Goal: Task Accomplishment & Management: Manage account settings

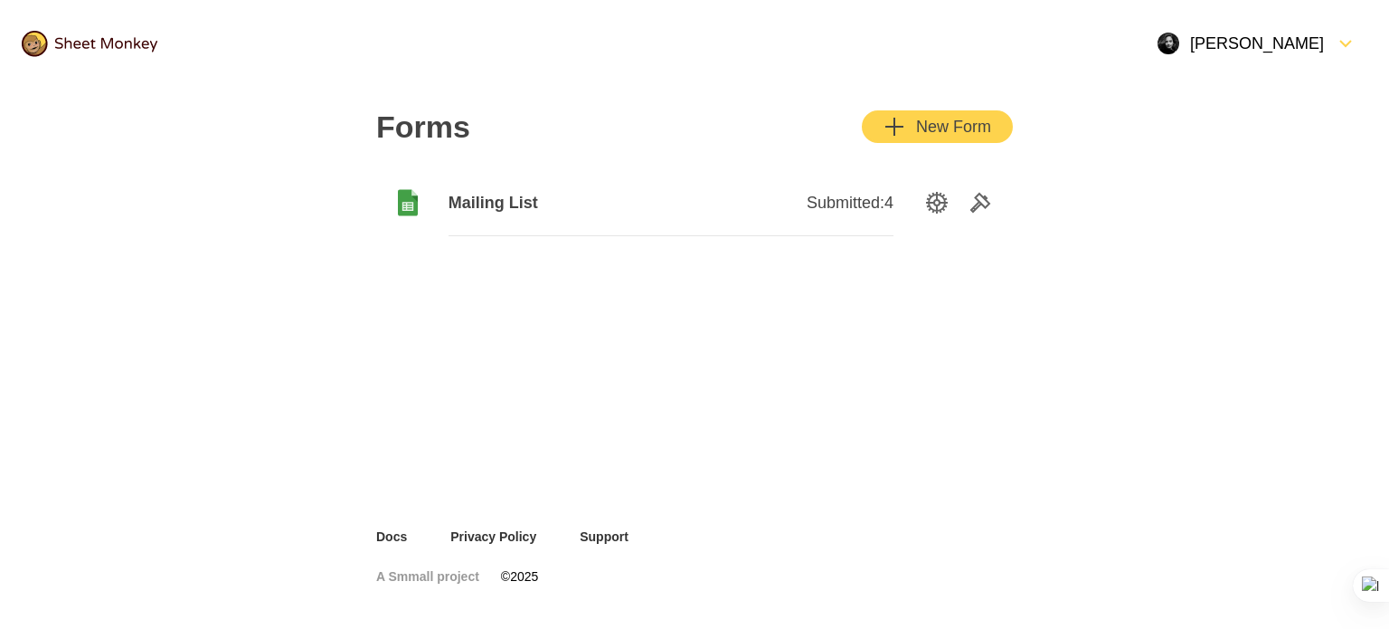
click at [1271, 39] on div "[PERSON_NAME]" at bounding box center [1241, 44] width 166 height 22
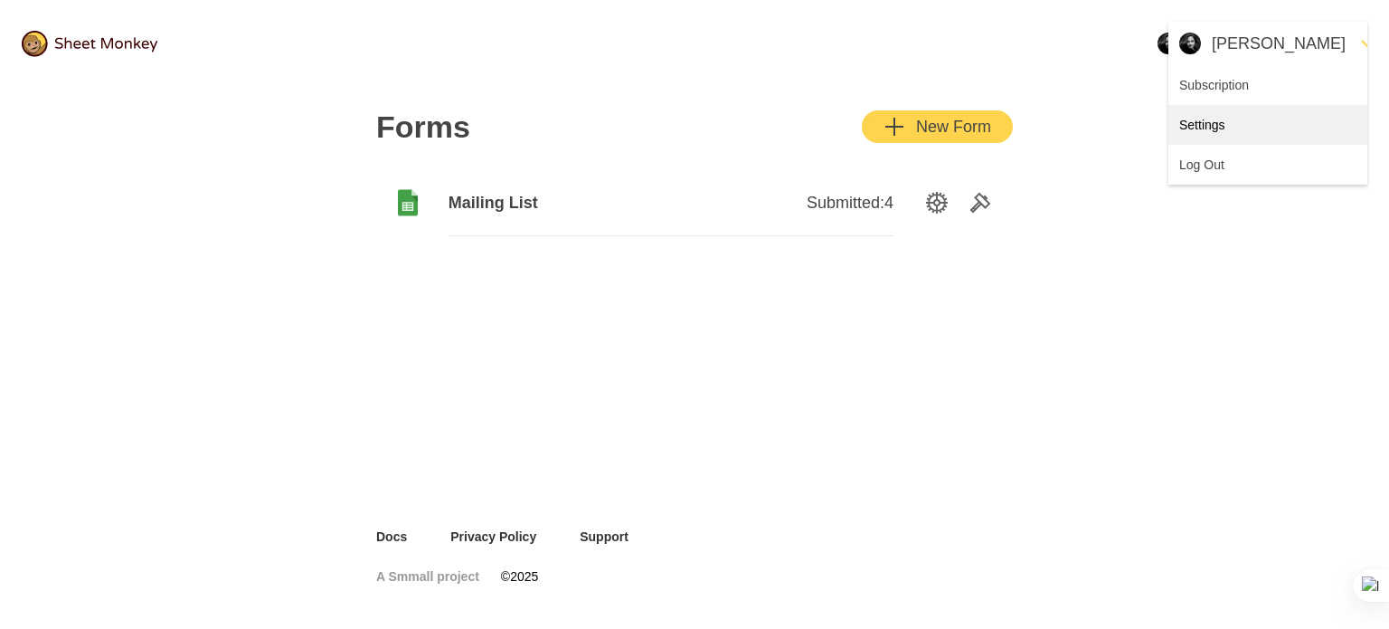
click at [1217, 126] on div "Settings" at bounding box center [1267, 125] width 199 height 40
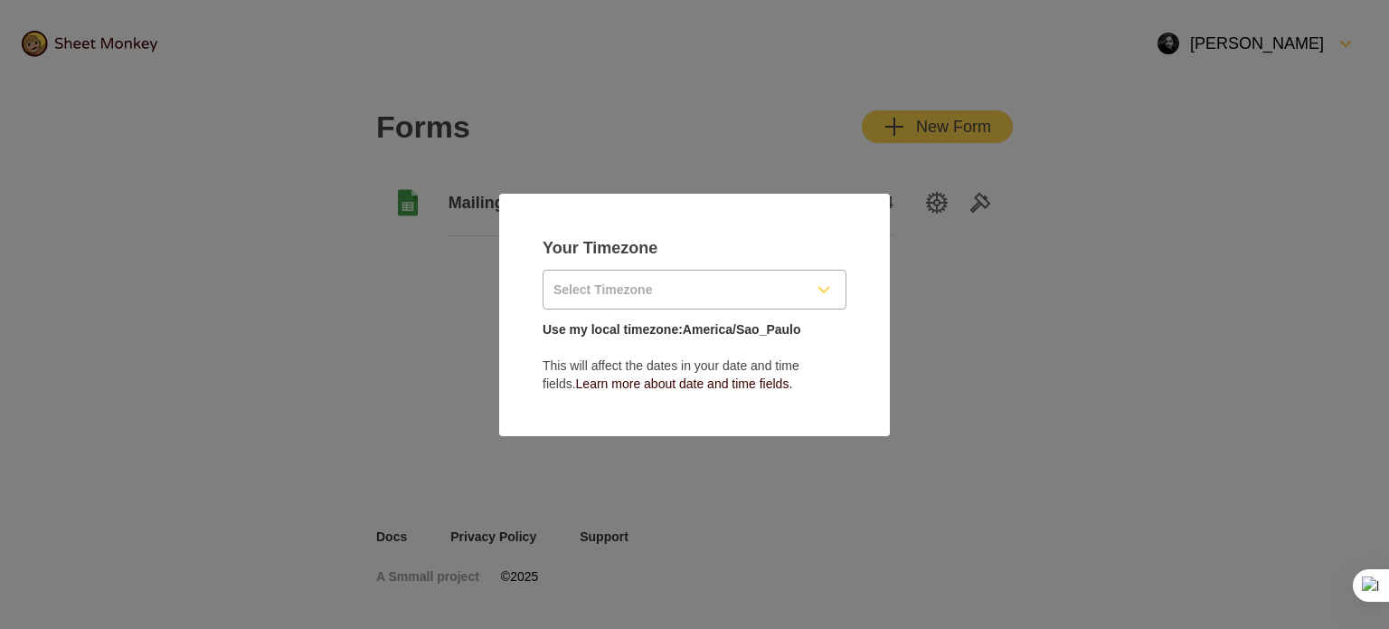
click at [818, 292] on icon "FormDown" at bounding box center [824, 290] width 22 height 22
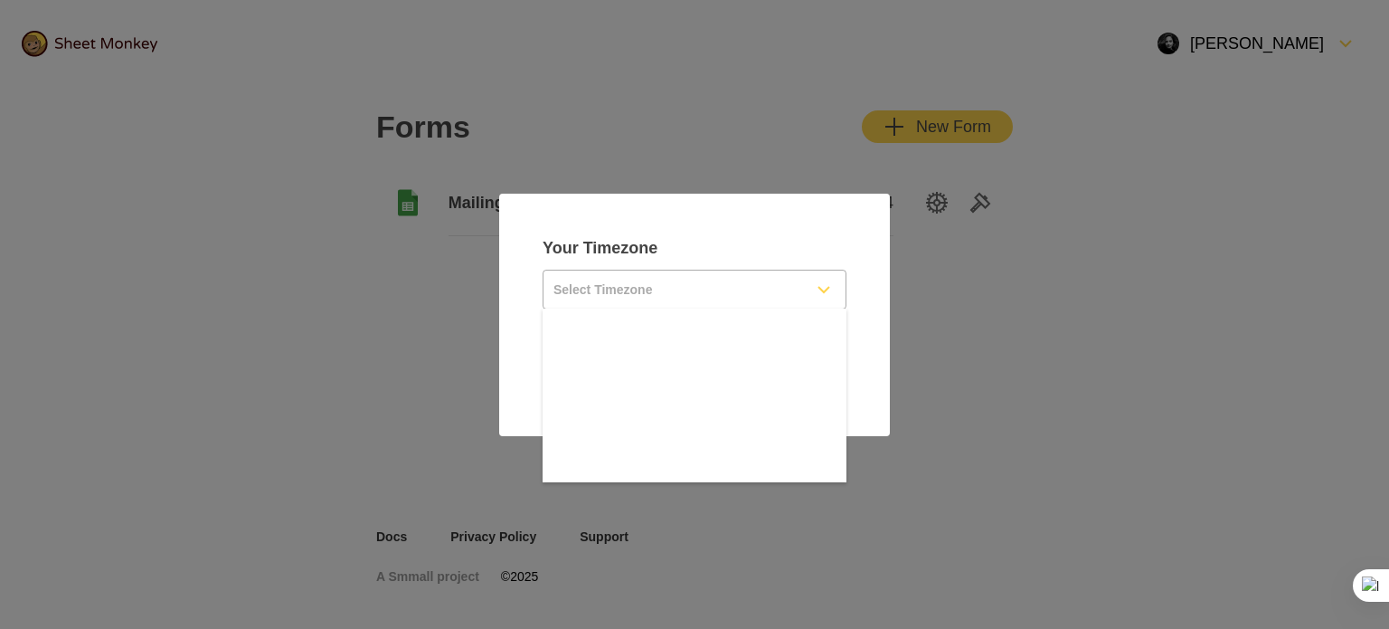
scroll to position [14393, 0]
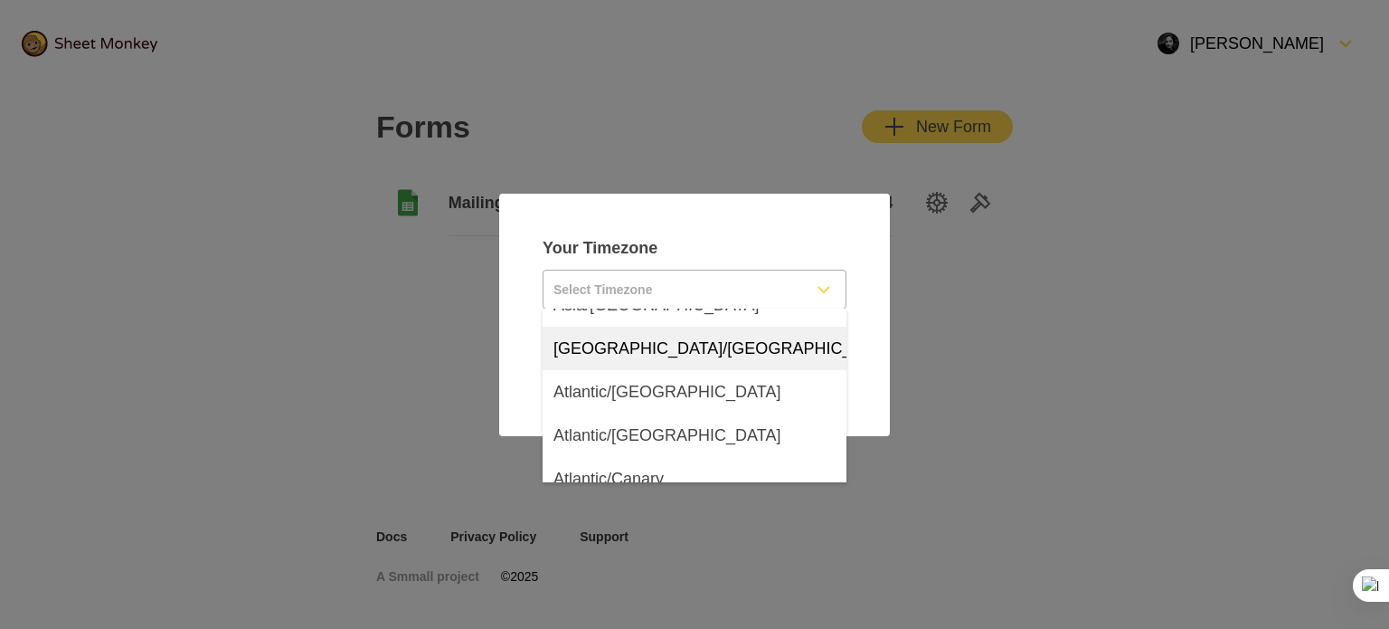
click at [661, 284] on input "Select Timezone" at bounding box center [673, 289] width 259 height 38
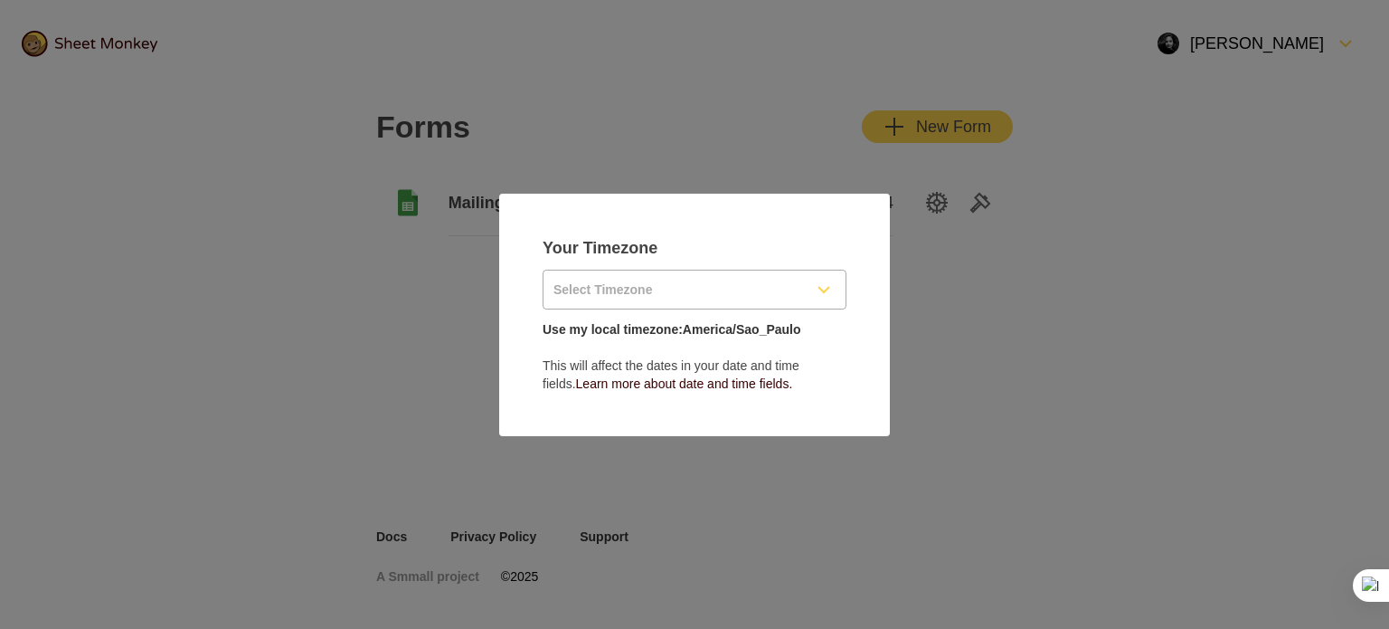
click at [661, 284] on input "Select Timezone" at bounding box center [673, 289] width 259 height 38
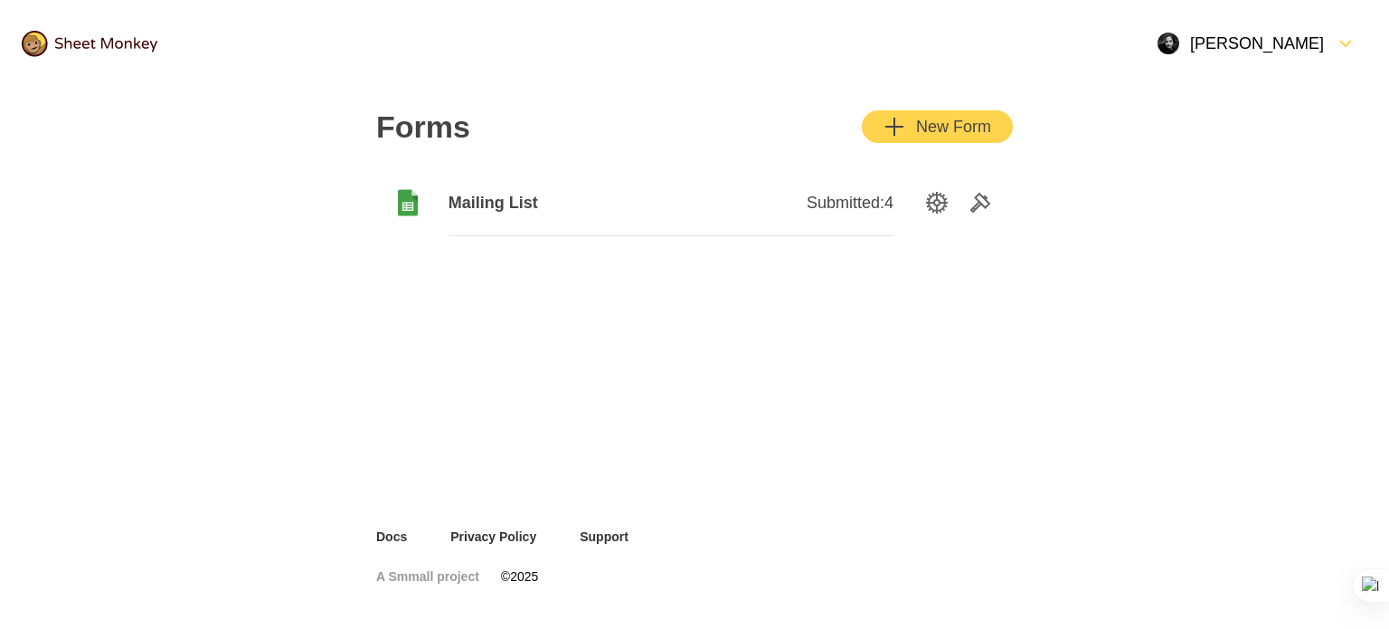
click at [1299, 38] on div "[PERSON_NAME]" at bounding box center [1241, 44] width 166 height 22
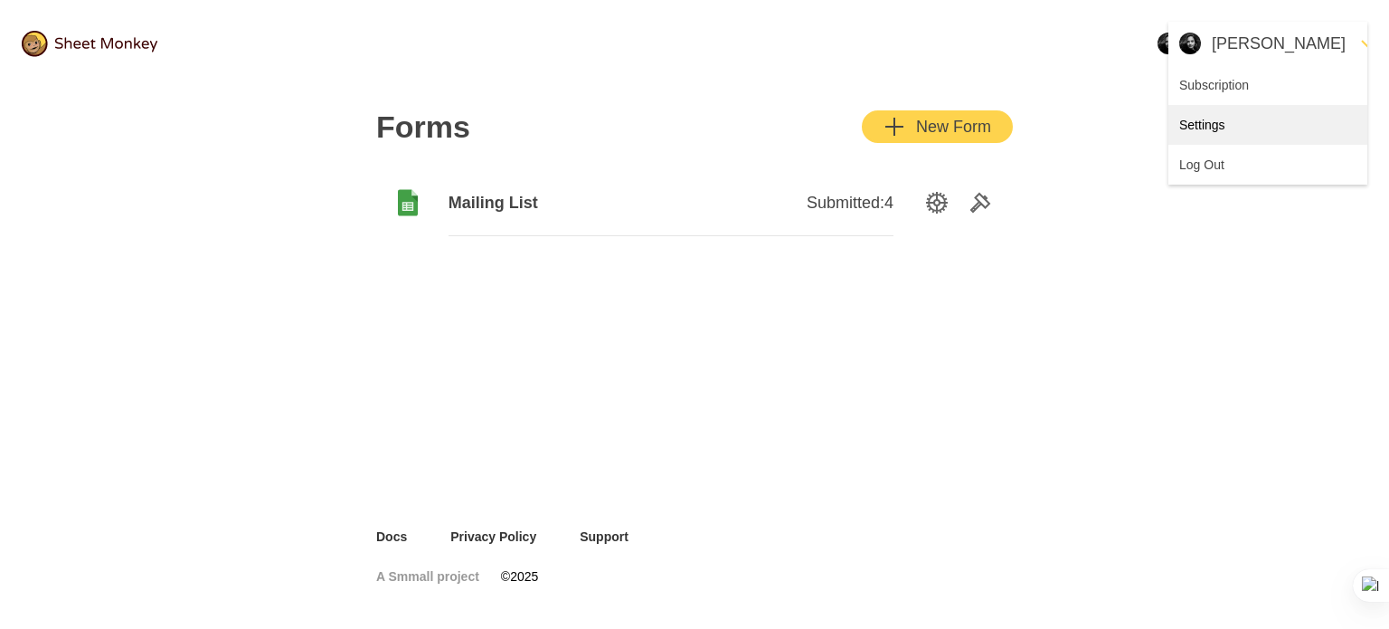
click at [1208, 133] on div "Settings" at bounding box center [1267, 125] width 199 height 40
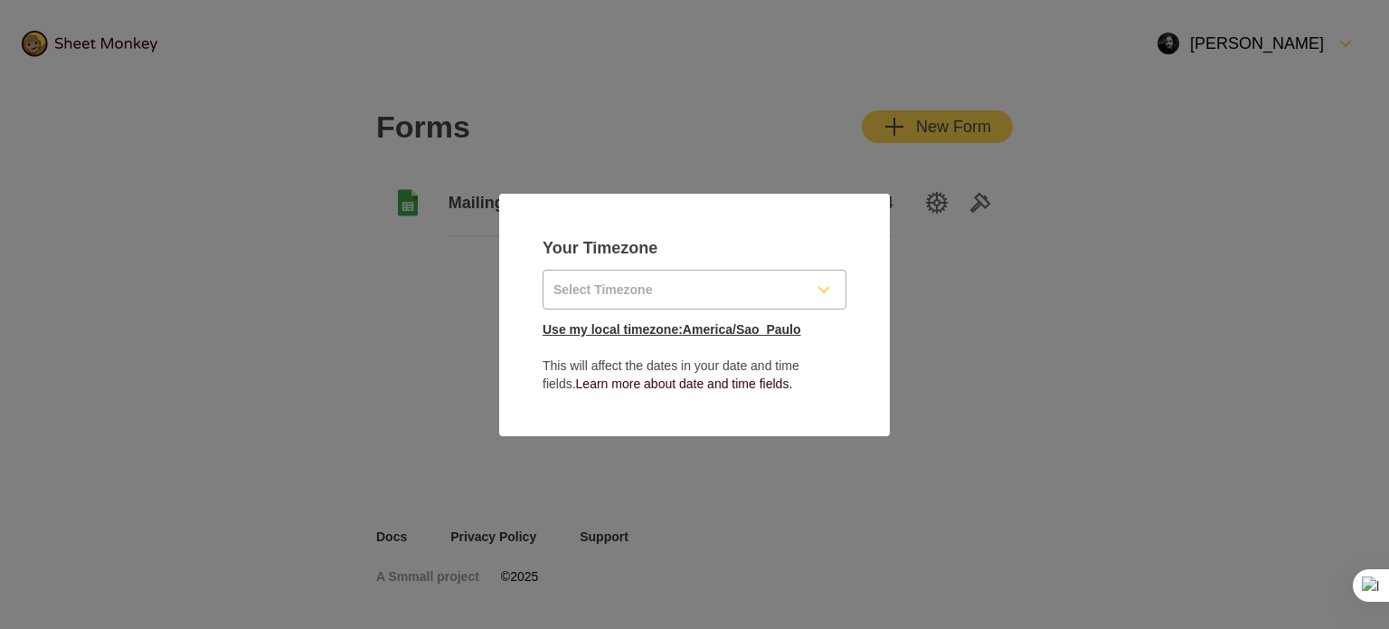
click at [777, 331] on link "Use my local timezone: [GEOGRAPHIC_DATA]/Sao_Paulo" at bounding box center [672, 329] width 259 height 14
type input "America/Sao_Paulo"
click at [734, 325] on link "Use my local timezone: [GEOGRAPHIC_DATA]/Sao_Paulo" at bounding box center [672, 329] width 259 height 14
click at [835, 390] on p "Use my local timezone: [GEOGRAPHIC_DATA]/Sao_Paulo This will affect the dates i…" at bounding box center [695, 356] width 304 height 72
click at [771, 383] on link "Learn more about date and time fields." at bounding box center [684, 383] width 217 height 14
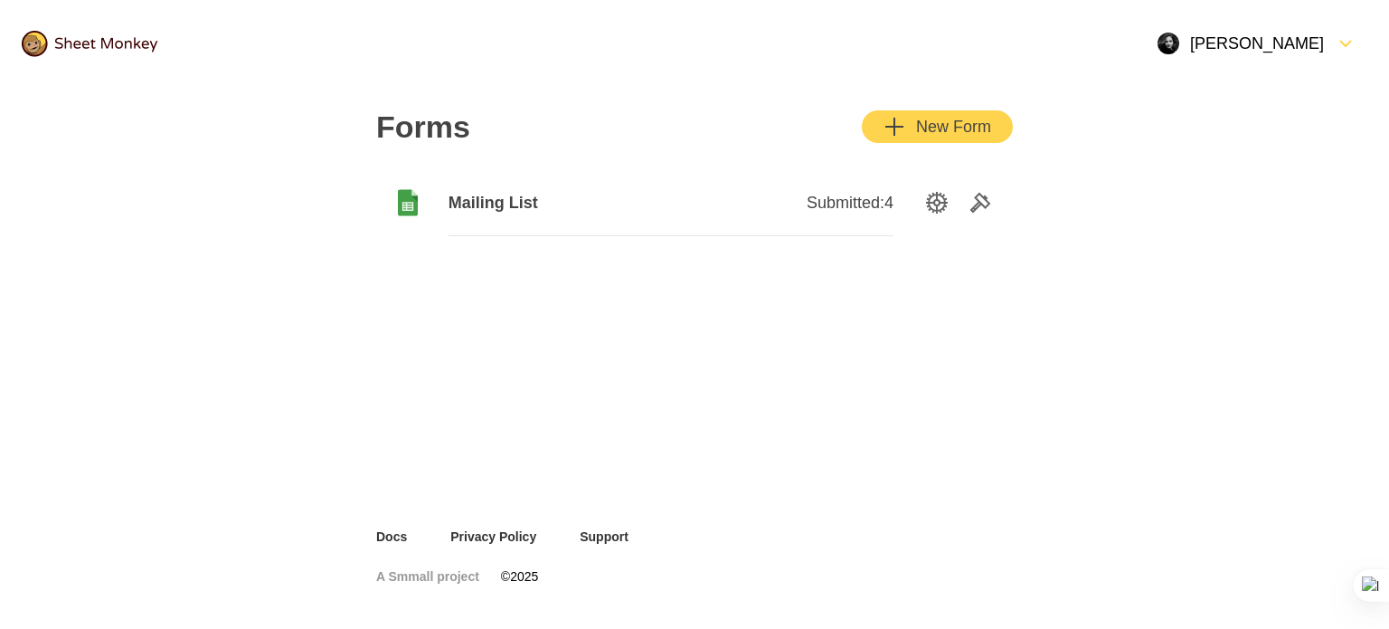
click at [1278, 45] on div "[PERSON_NAME]" at bounding box center [1241, 44] width 166 height 22
click at [1201, 120] on div "Settings" at bounding box center [1267, 125] width 199 height 40
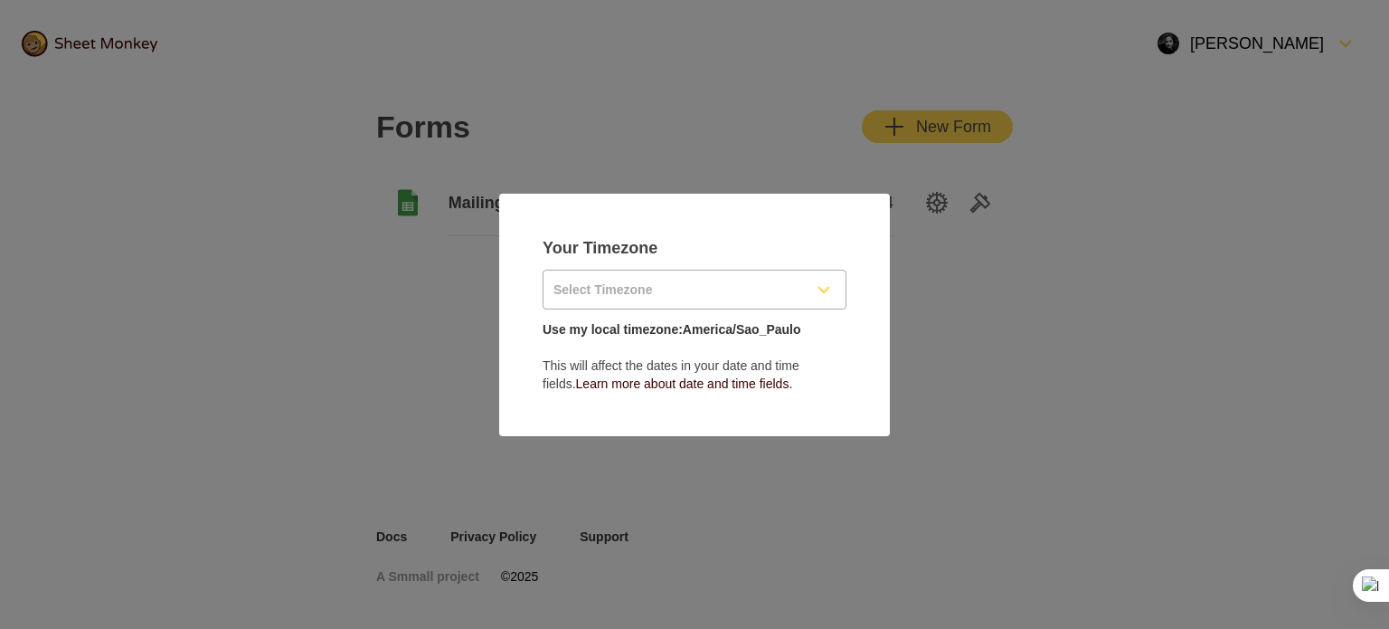
type input "America/Sao_Paulo"
click at [817, 334] on p "Use my local timezone: [GEOGRAPHIC_DATA]/Sao_Paulo This will affect the dates i…" at bounding box center [695, 356] width 304 height 72
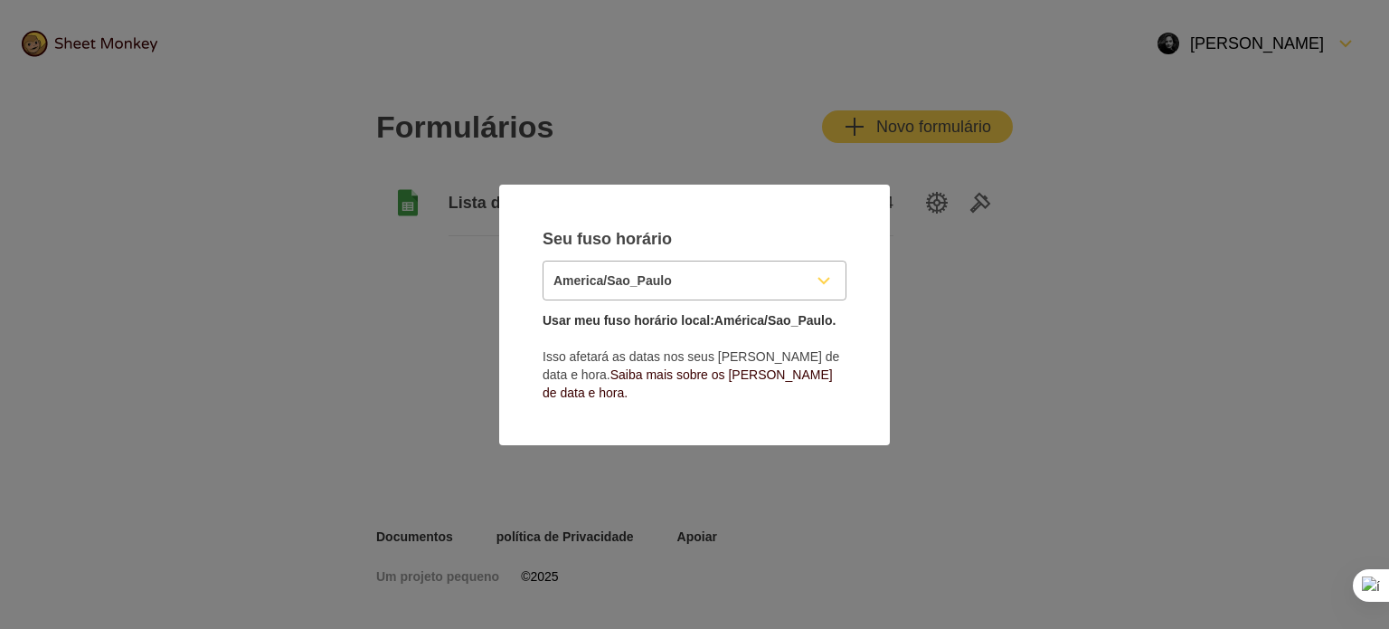
click at [740, 285] on input "America/Sao_Paulo" at bounding box center [673, 280] width 259 height 38
click at [879, 206] on main "Seu fuso horário [GEOGRAPHIC_DATA]/[PERSON_NAME] meu fuso horário local: [GEOGR…" at bounding box center [694, 314] width 391 height 260
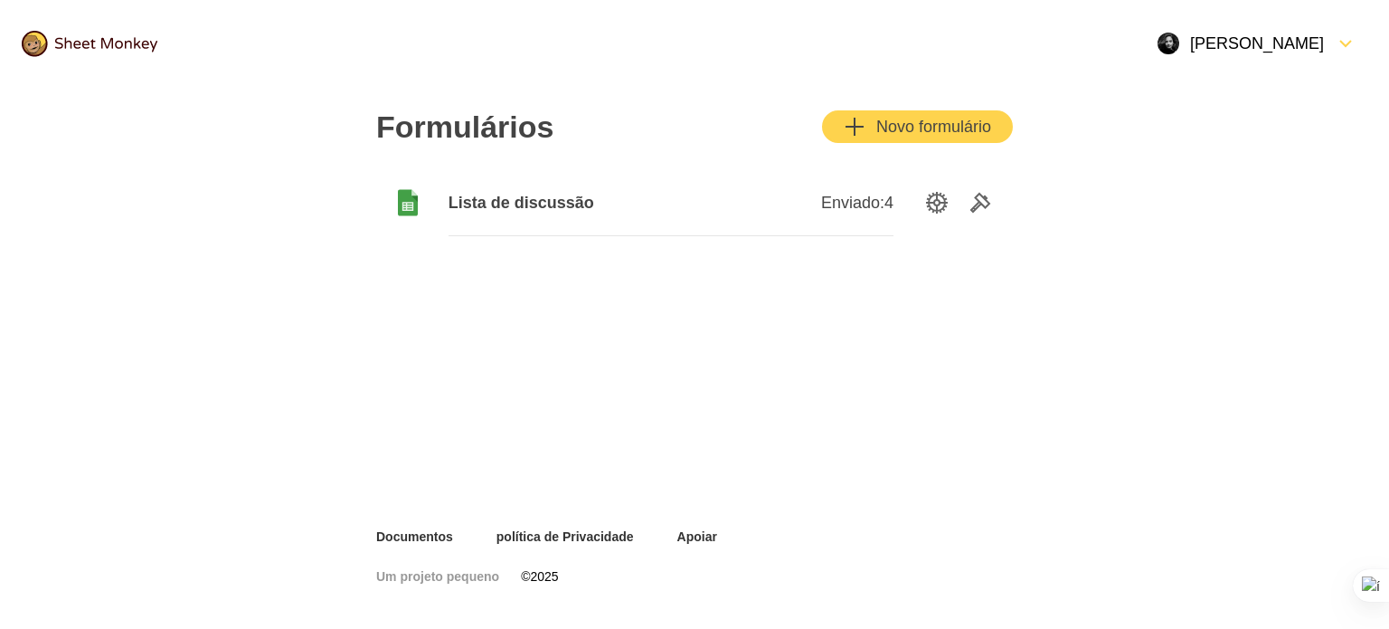
click at [1332, 53] on div "Abrir Menu" at bounding box center [1329, 44] width 11 height 22
click at [1236, 79] on font "Subscrição" at bounding box center [1209, 85] width 62 height 14
